Goal: Transaction & Acquisition: Purchase product/service

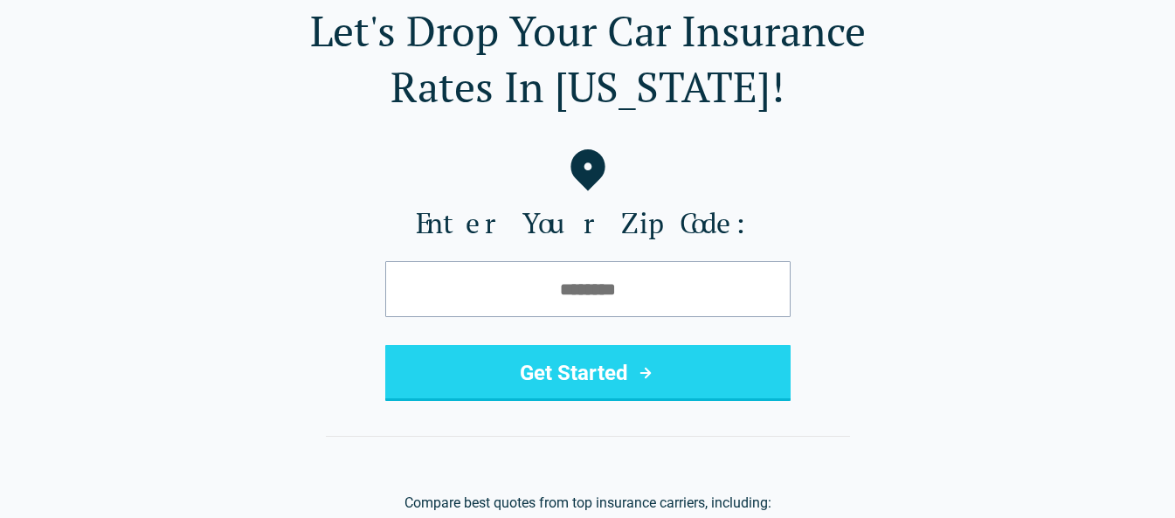
scroll to position [175, 0]
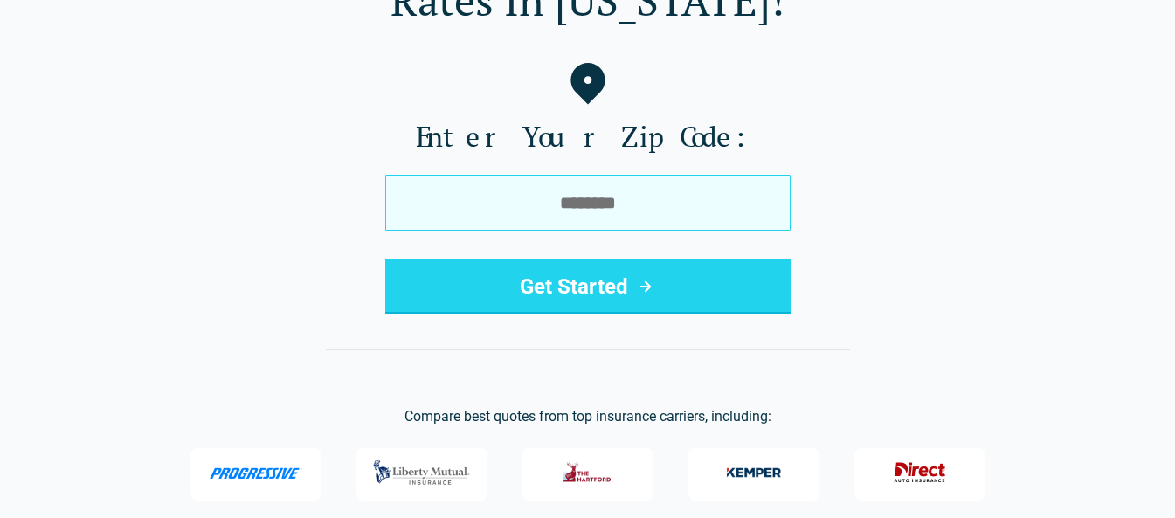
click at [517, 210] on input "tel" at bounding box center [587, 203] width 405 height 56
type input "*****"
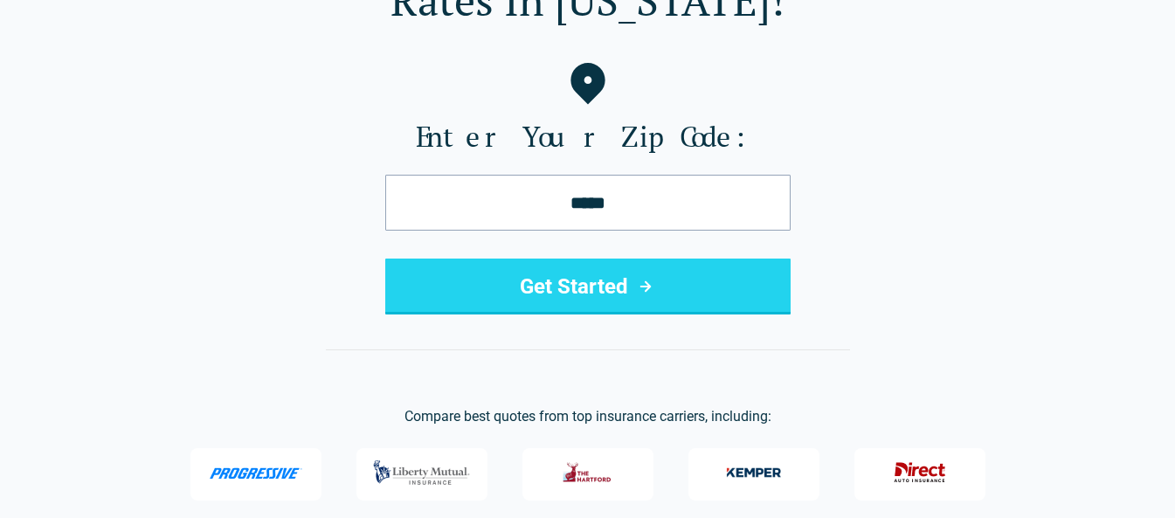
click at [611, 303] on button "Get Started" at bounding box center [587, 287] width 405 height 56
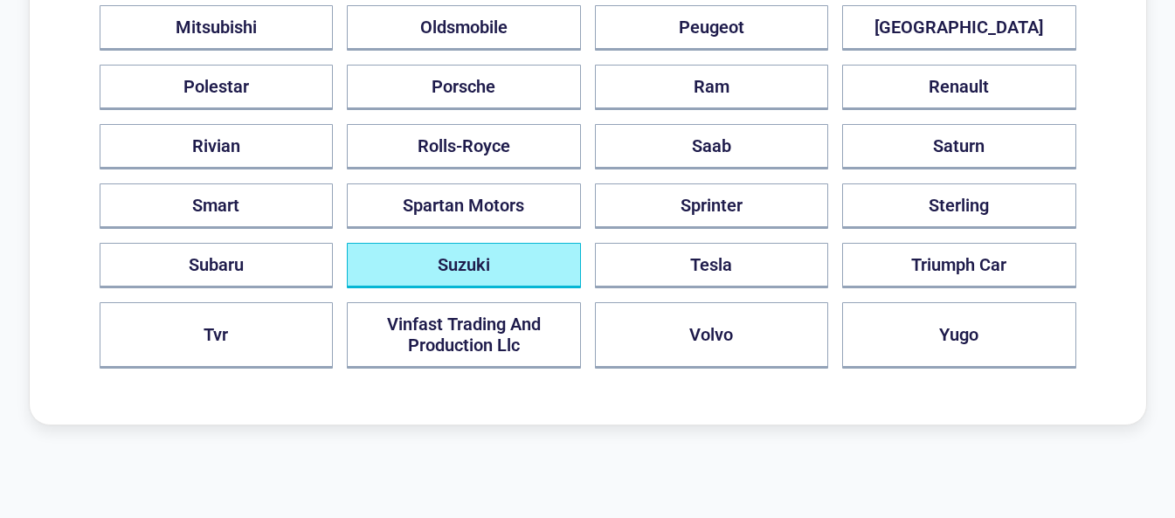
click at [494, 243] on button "Suzuki" at bounding box center [464, 265] width 234 height 45
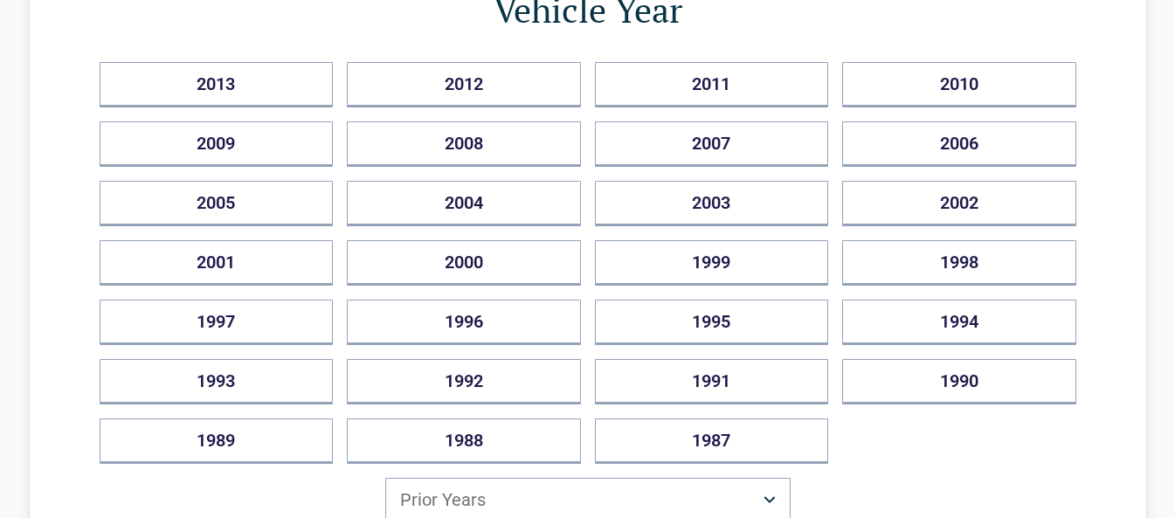
scroll to position [262, 0]
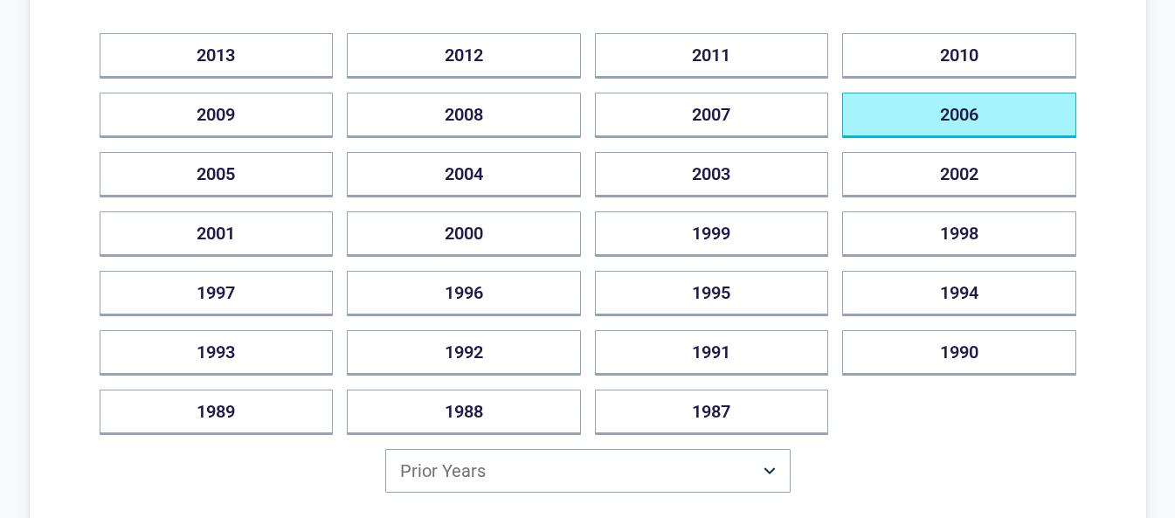
click at [969, 129] on button "2006" at bounding box center [959, 115] width 234 height 45
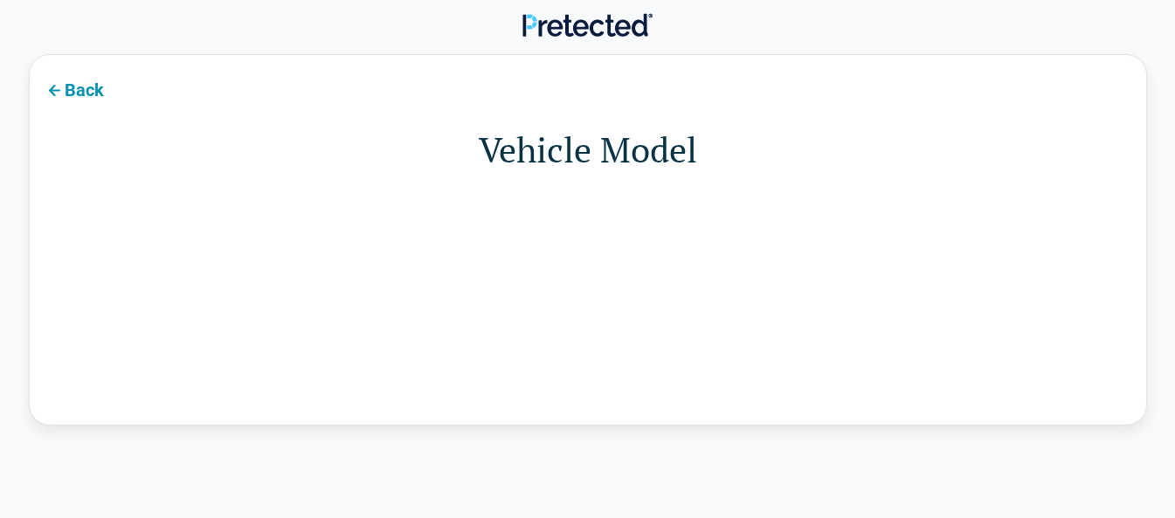
scroll to position [0, 0]
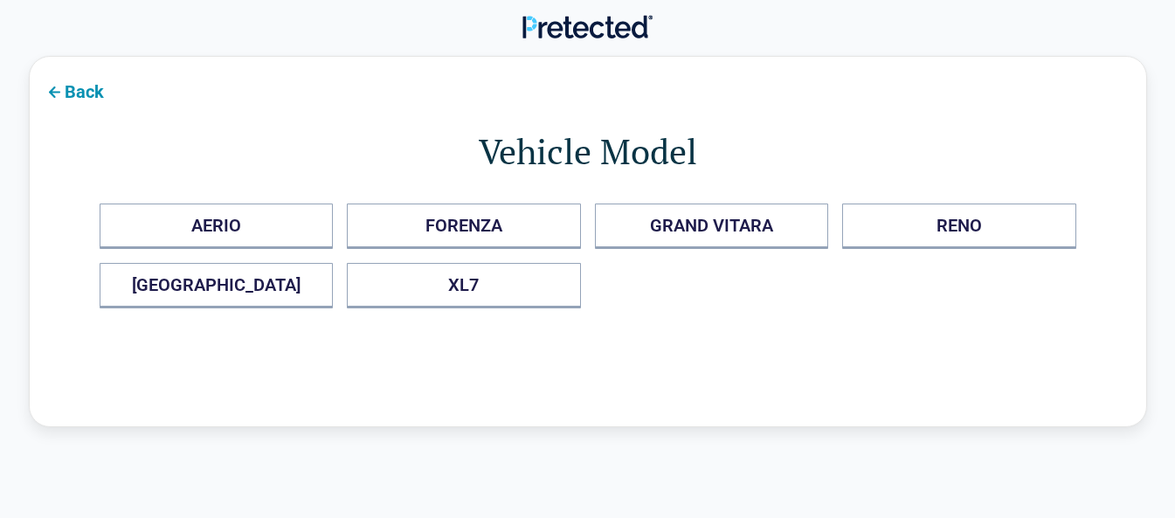
click at [64, 88] on button "Back" at bounding box center [74, 90] width 88 height 39
